Goal: Information Seeking & Learning: Find specific page/section

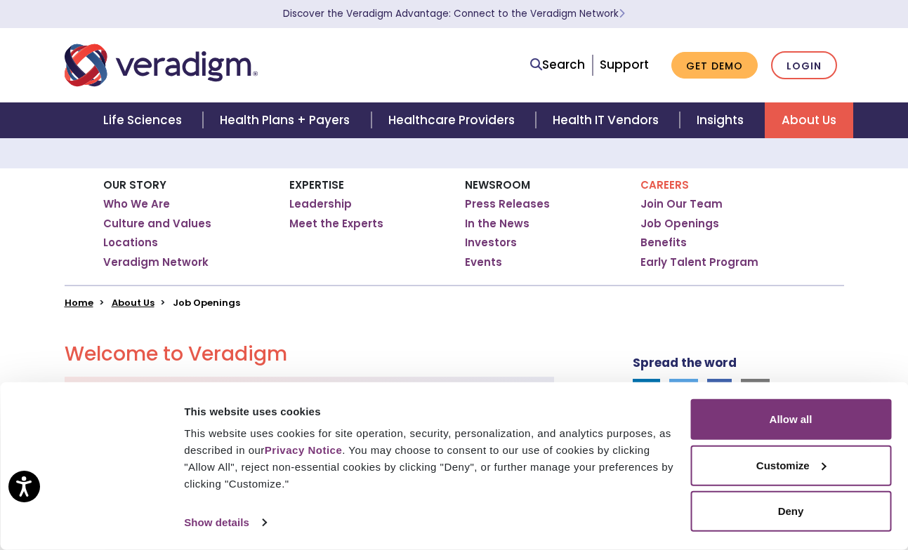
scroll to position [211, 0]
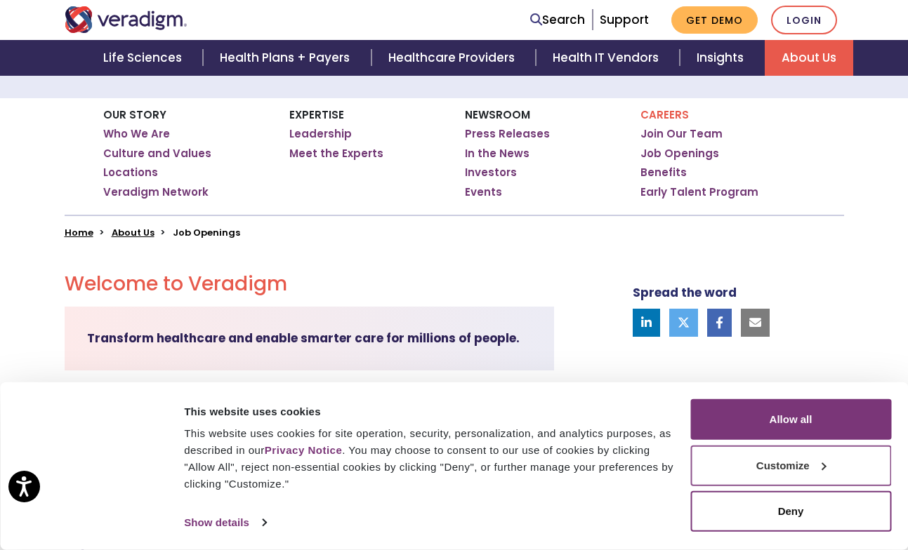
click at [833, 467] on button "Customize" at bounding box center [790, 465] width 201 height 41
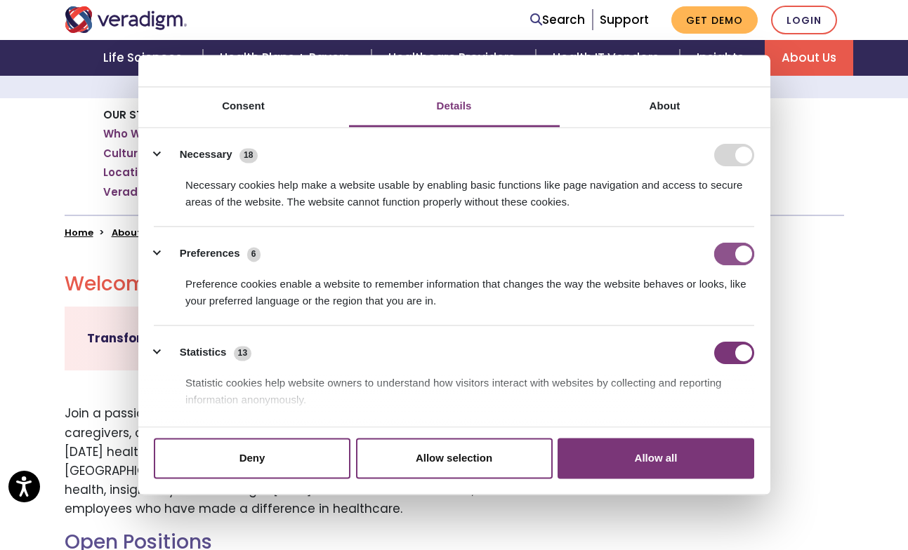
click at [736, 253] on input "Preferences" at bounding box center [734, 254] width 40 height 22
checkbox input "false"
click at [739, 356] on input "Statistics" at bounding box center [734, 353] width 40 height 22
checkbox input "false"
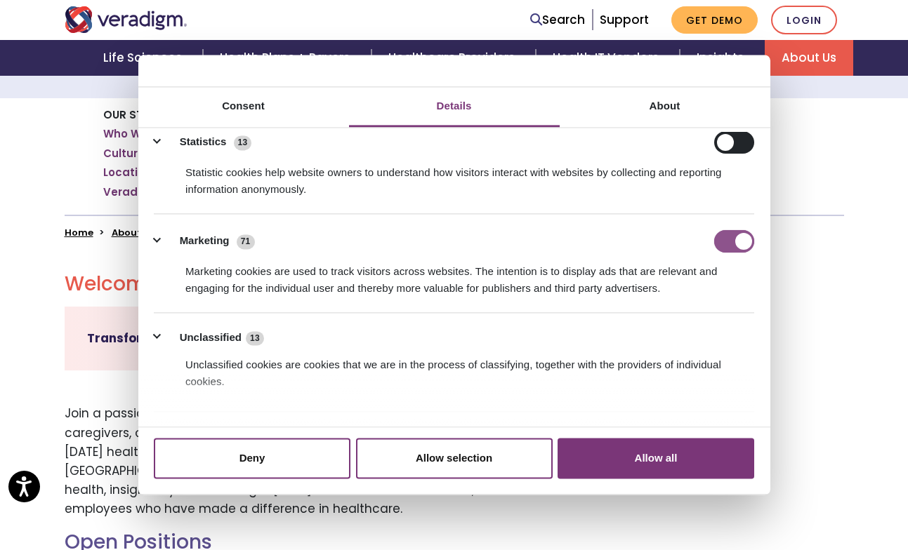
click at [732, 234] on input "Marketing" at bounding box center [734, 241] width 40 height 22
checkbox input "false"
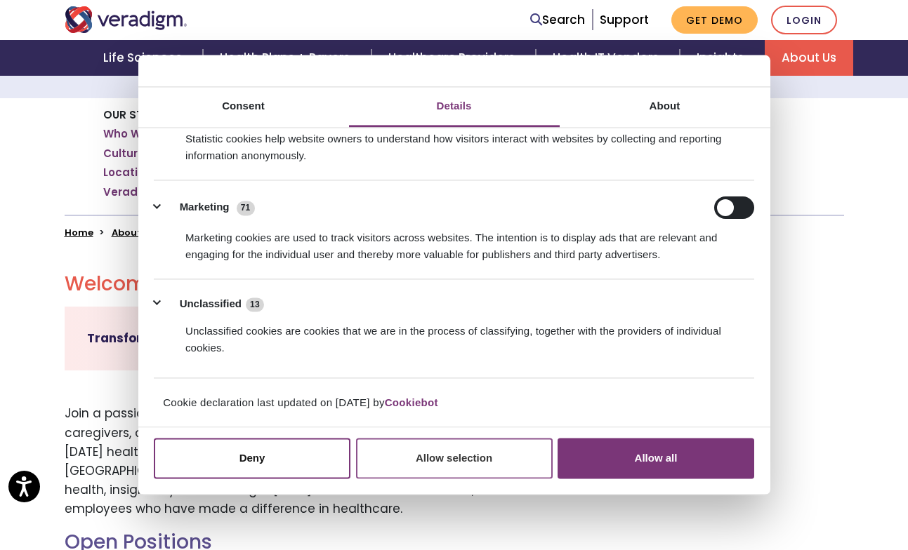
click at [476, 466] on button "Allow selection" at bounding box center [454, 458] width 197 height 41
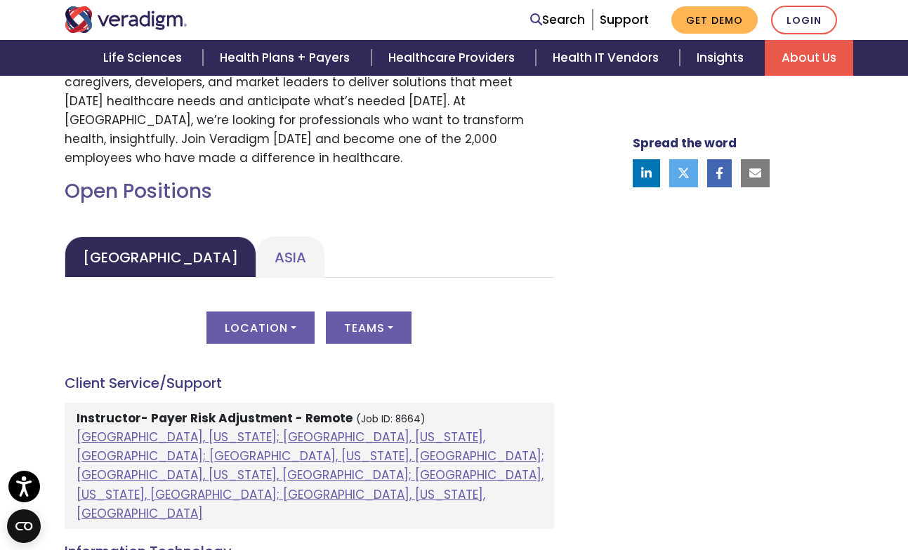
scroll to position [632, 0]
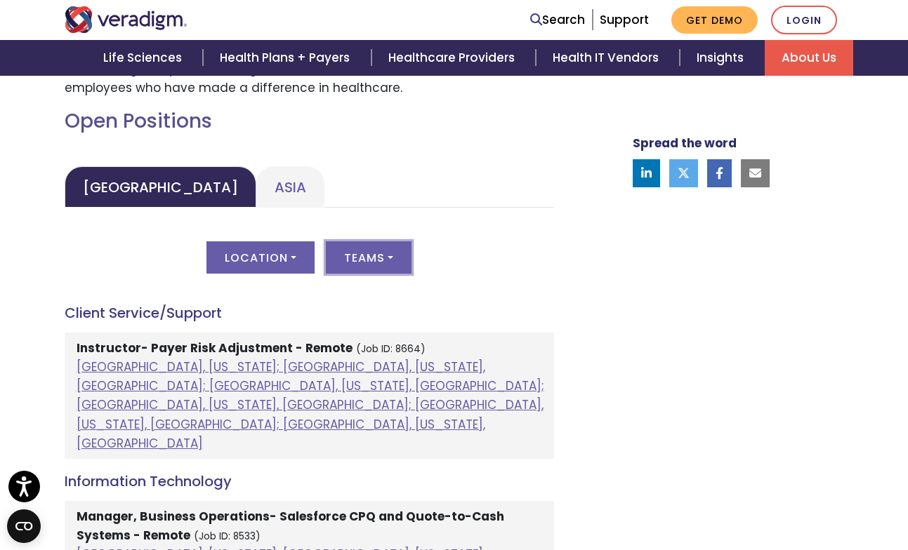
click at [386, 259] on button "Teams" at bounding box center [369, 257] width 86 height 32
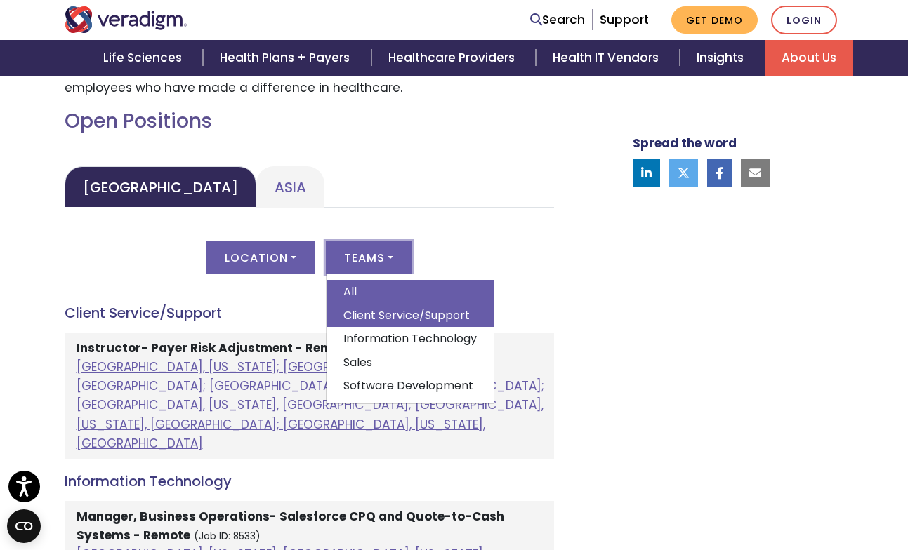
click at [451, 312] on link "Client Service/Support" at bounding box center [409, 316] width 167 height 24
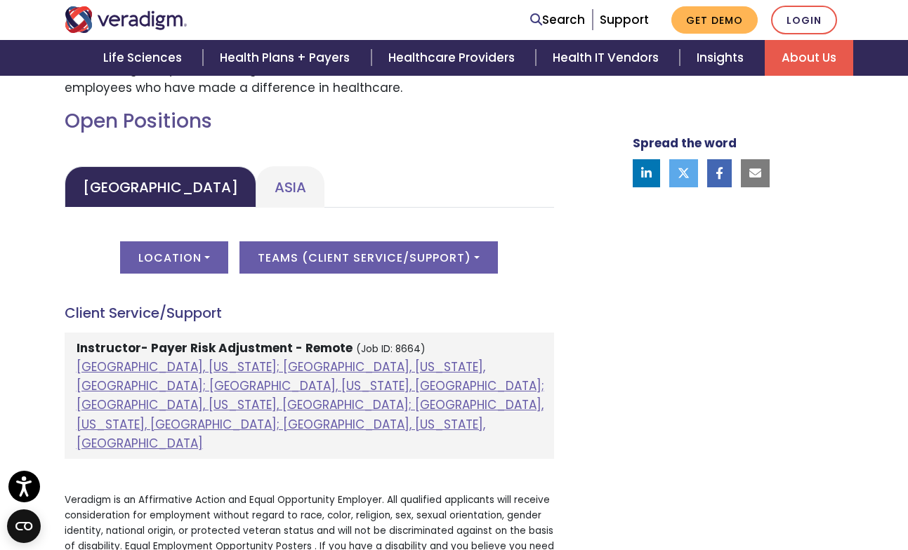
scroll to position [211, 0]
